Goal: Transaction & Acquisition: Purchase product/service

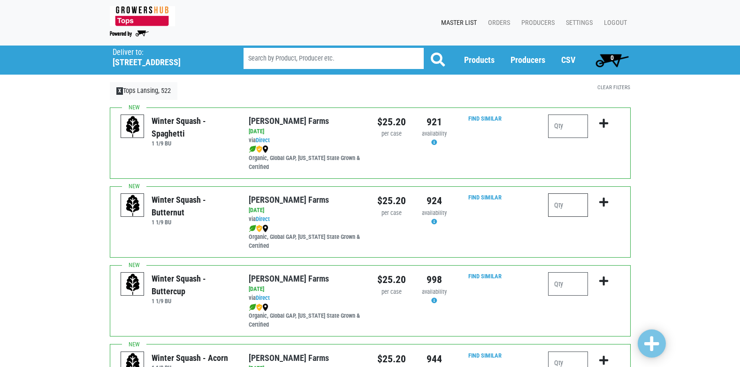
click at [568, 205] on input "number" at bounding box center [568, 204] width 40 height 23
type input "1"
click at [603, 203] on icon "submit" at bounding box center [603, 202] width 9 height 10
click at [602, 202] on icon "submit" at bounding box center [603, 202] width 9 height 10
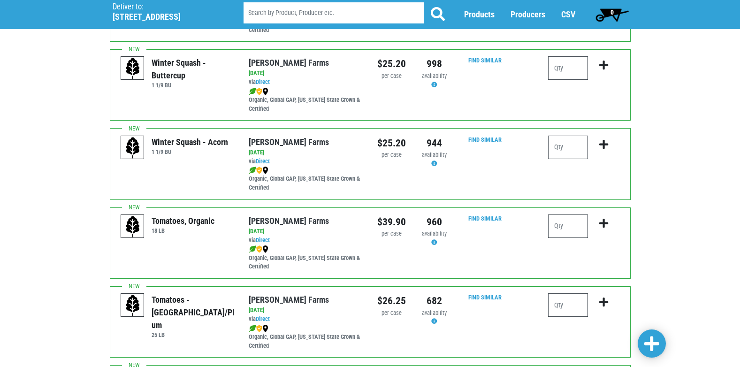
scroll to position [235, 0]
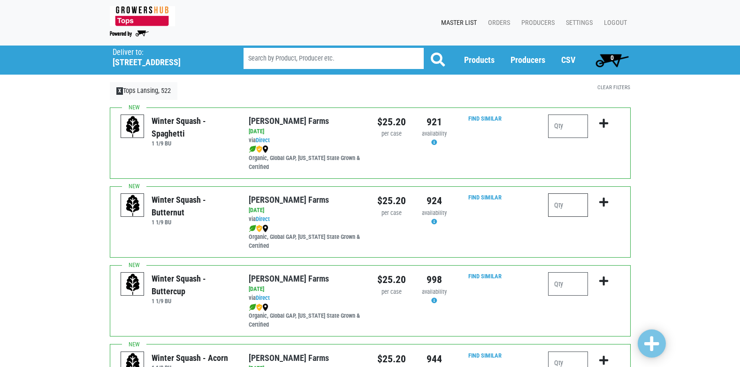
click at [568, 201] on input "number" at bounding box center [568, 204] width 40 height 23
type input "1"
click at [603, 203] on icon "submit" at bounding box center [603, 202] width 9 height 10
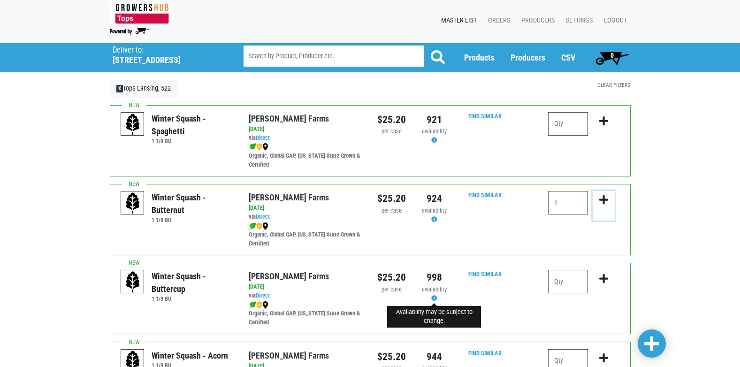
scroll to position [47, 0]
